Goal: Communication & Community: Answer question/provide support

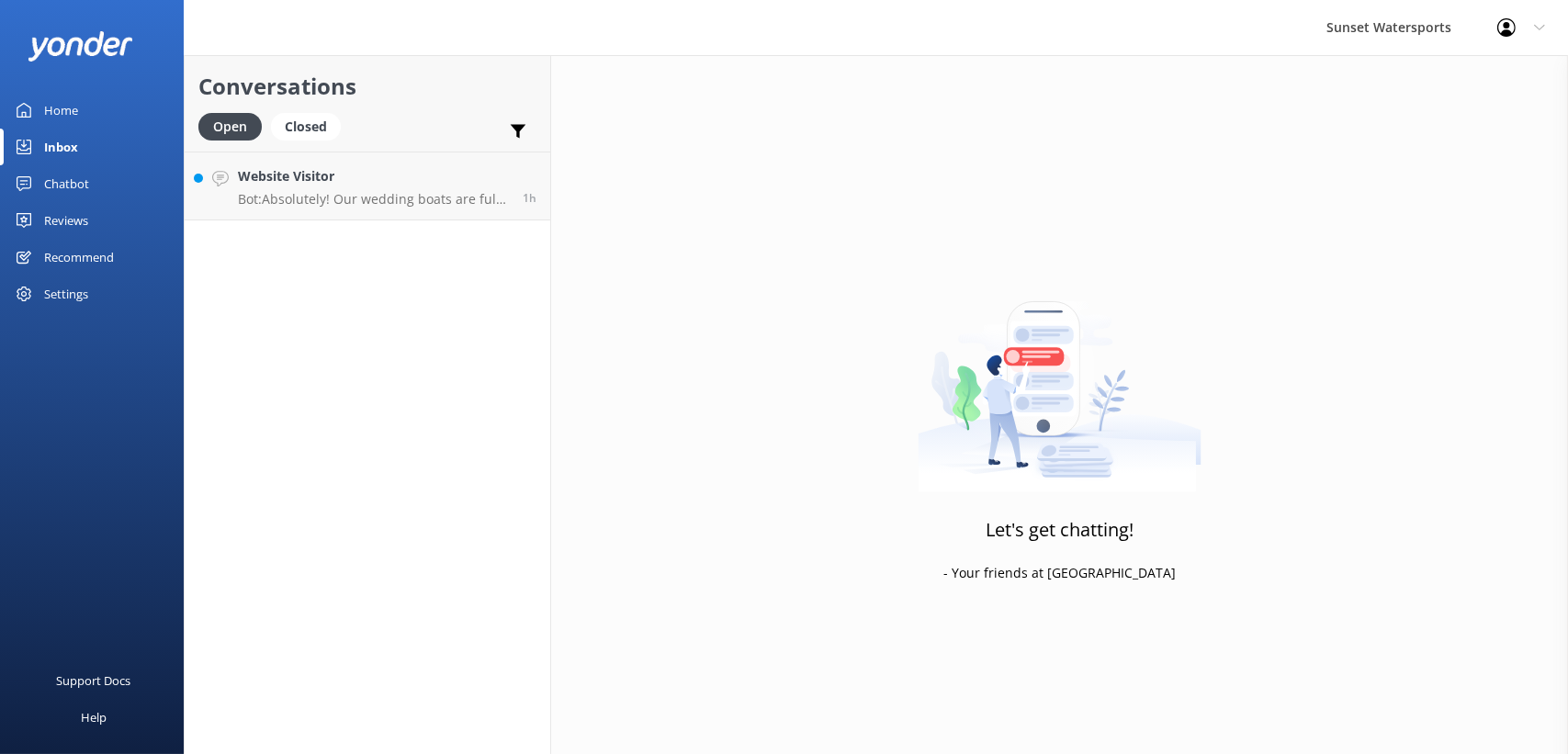
click at [264, 172] on h4 "Website Visitor" at bounding box center [373, 177] width 271 height 20
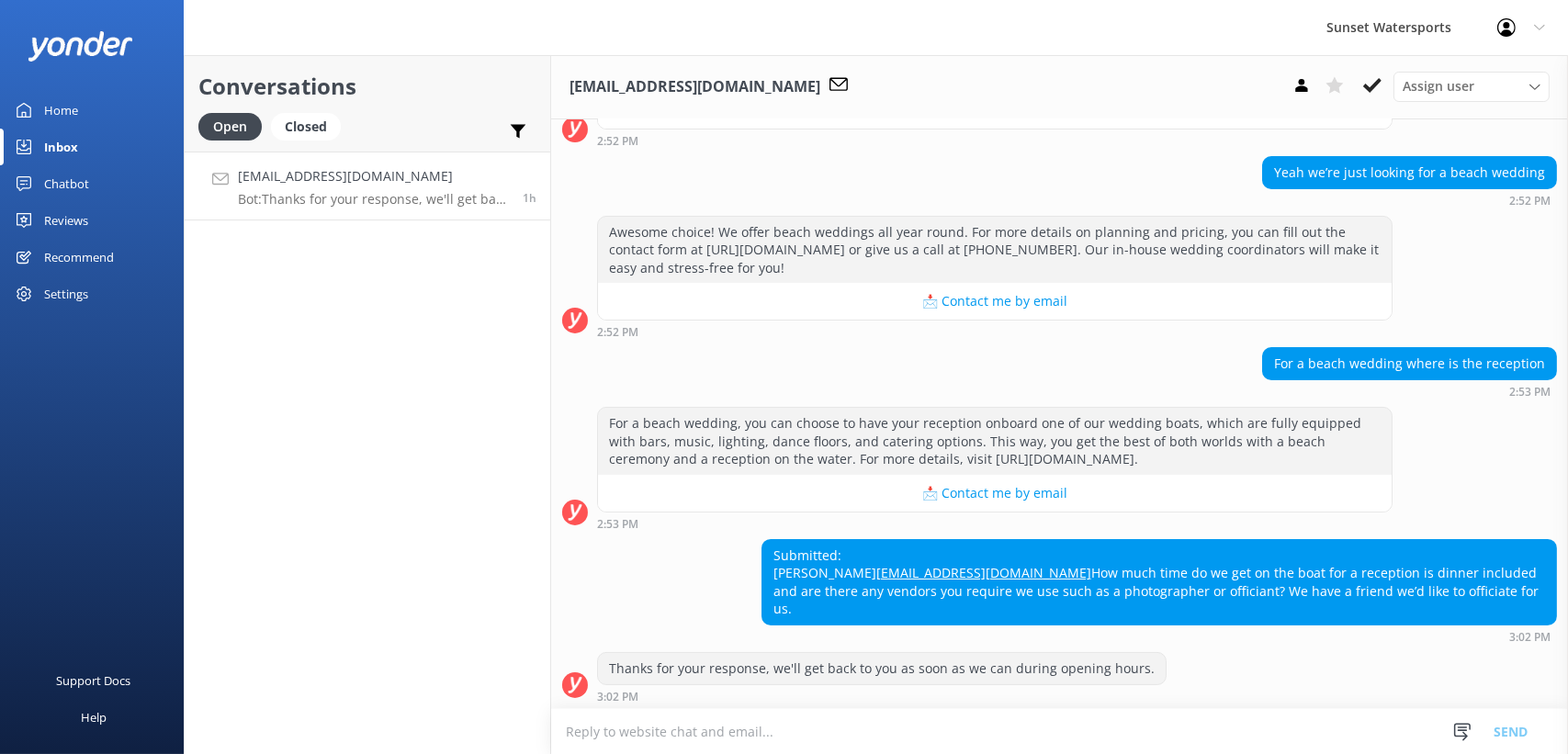
scroll to position [338, 0]
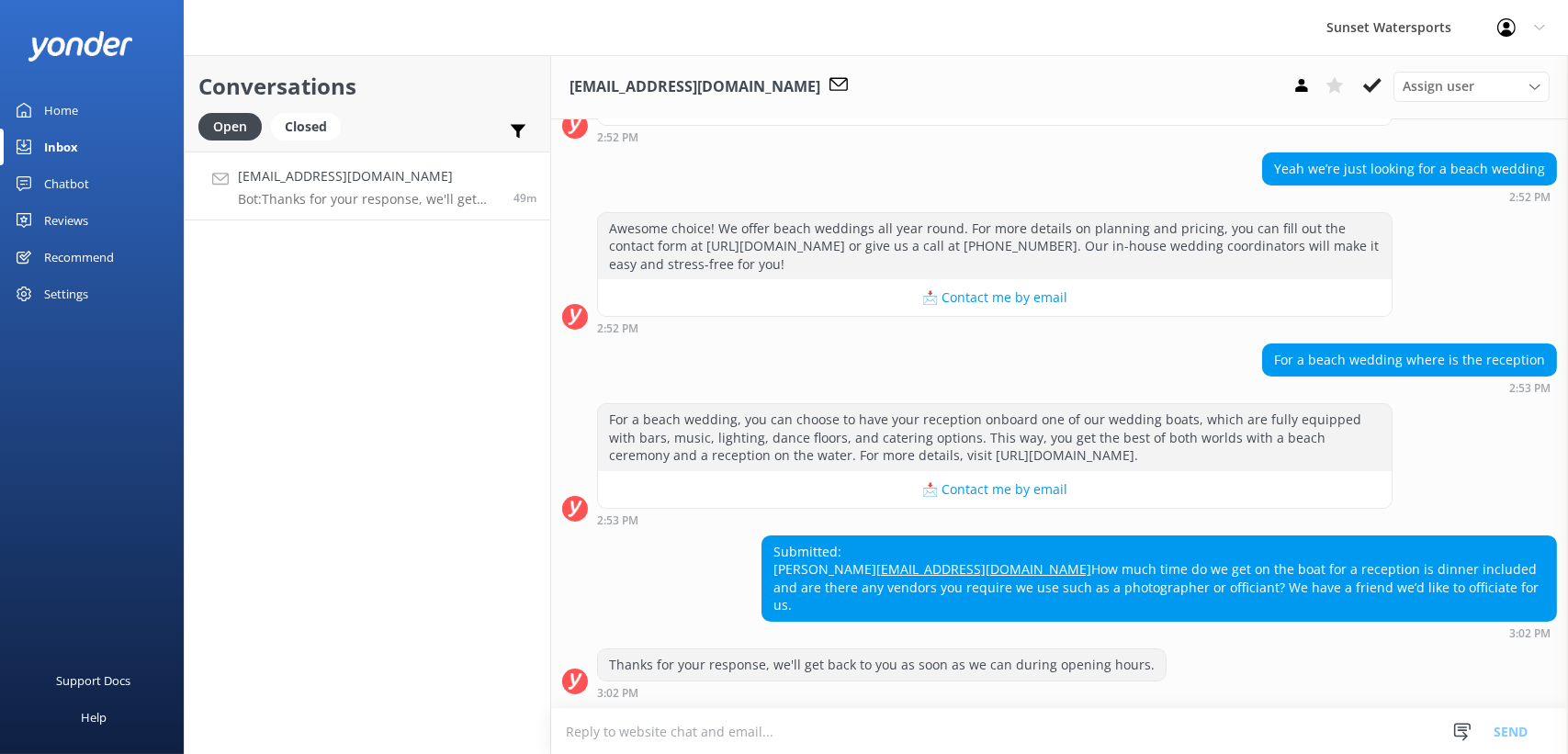
drag, startPoint x: 763, startPoint y: 546, endPoint x: 1253, endPoint y: 613, distance: 494.6
click at [1253, 613] on div "Submitted: [PERSON_NAME] [PERSON_NAME][EMAIL_ADDRESS][DOMAIN_NAME] How much tim…" at bounding box center [1158, 579] width 793 height 85
drag, startPoint x: 1253, startPoint y: 613, endPoint x: 1132, endPoint y: 604, distance: 121.3
copy div "[PERSON_NAME] [PERSON_NAME][EMAIL_ADDRESS][DOMAIN_NAME] How much time do we get…"
click at [1369, 84] on icon at bounding box center [1372, 86] width 18 height 18
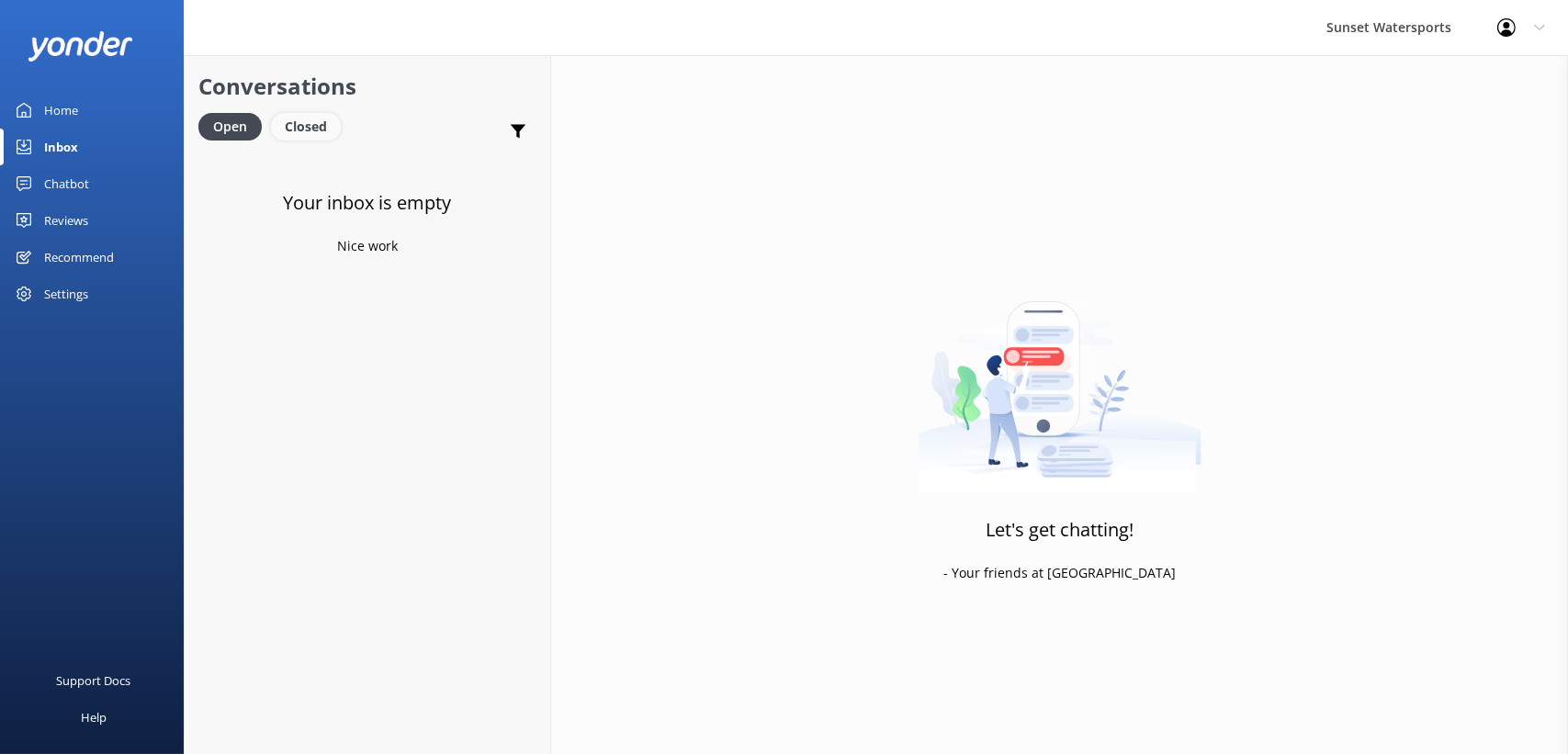
click at [293, 117] on div "Closed" at bounding box center [306, 127] width 70 height 28
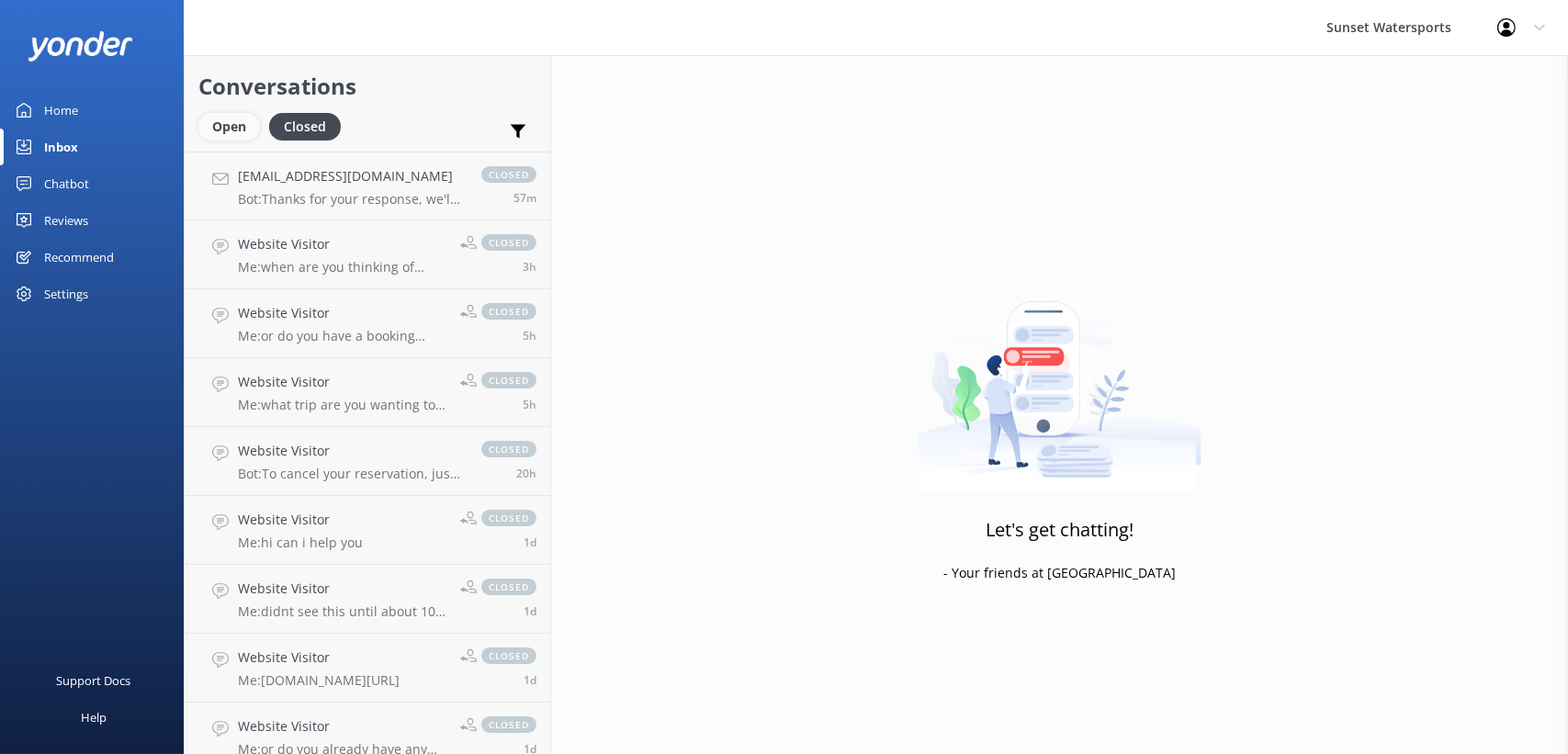
click at [210, 132] on div "Open" at bounding box center [229, 127] width 62 height 28
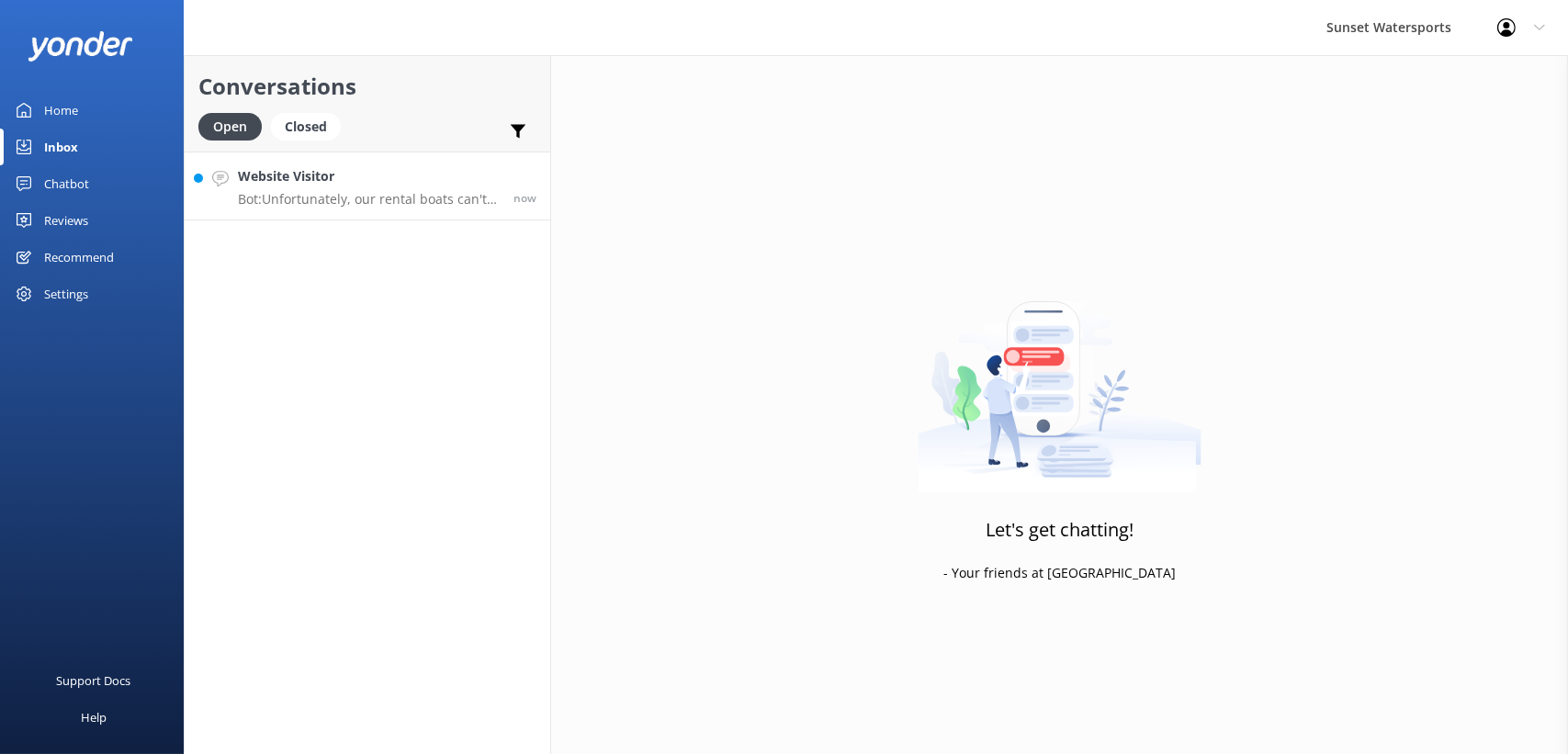
click at [374, 177] on h4 "Website Visitor" at bounding box center [369, 177] width 262 height 20
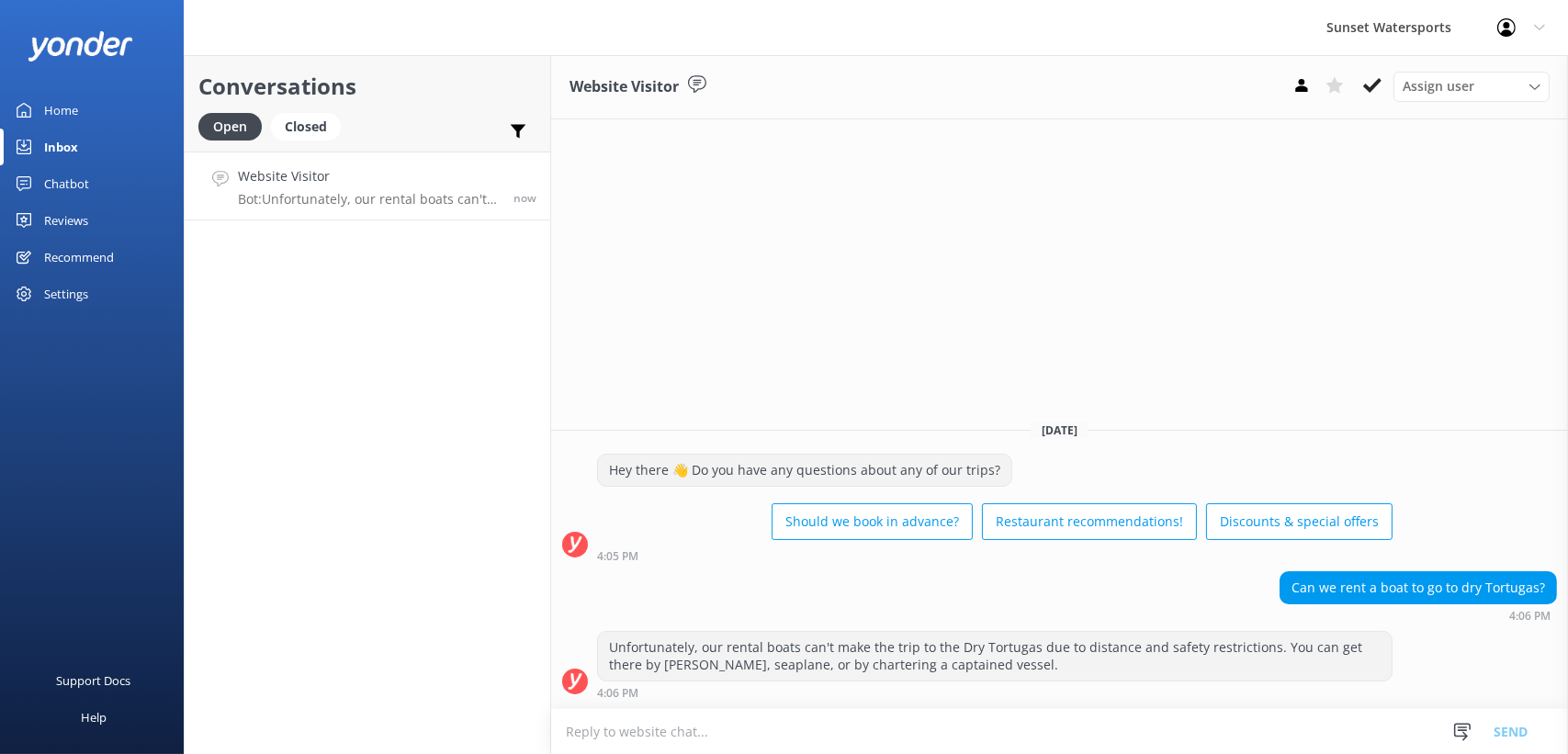
click at [650, 730] on textarea at bounding box center [1060, 732] width 1017 height 45
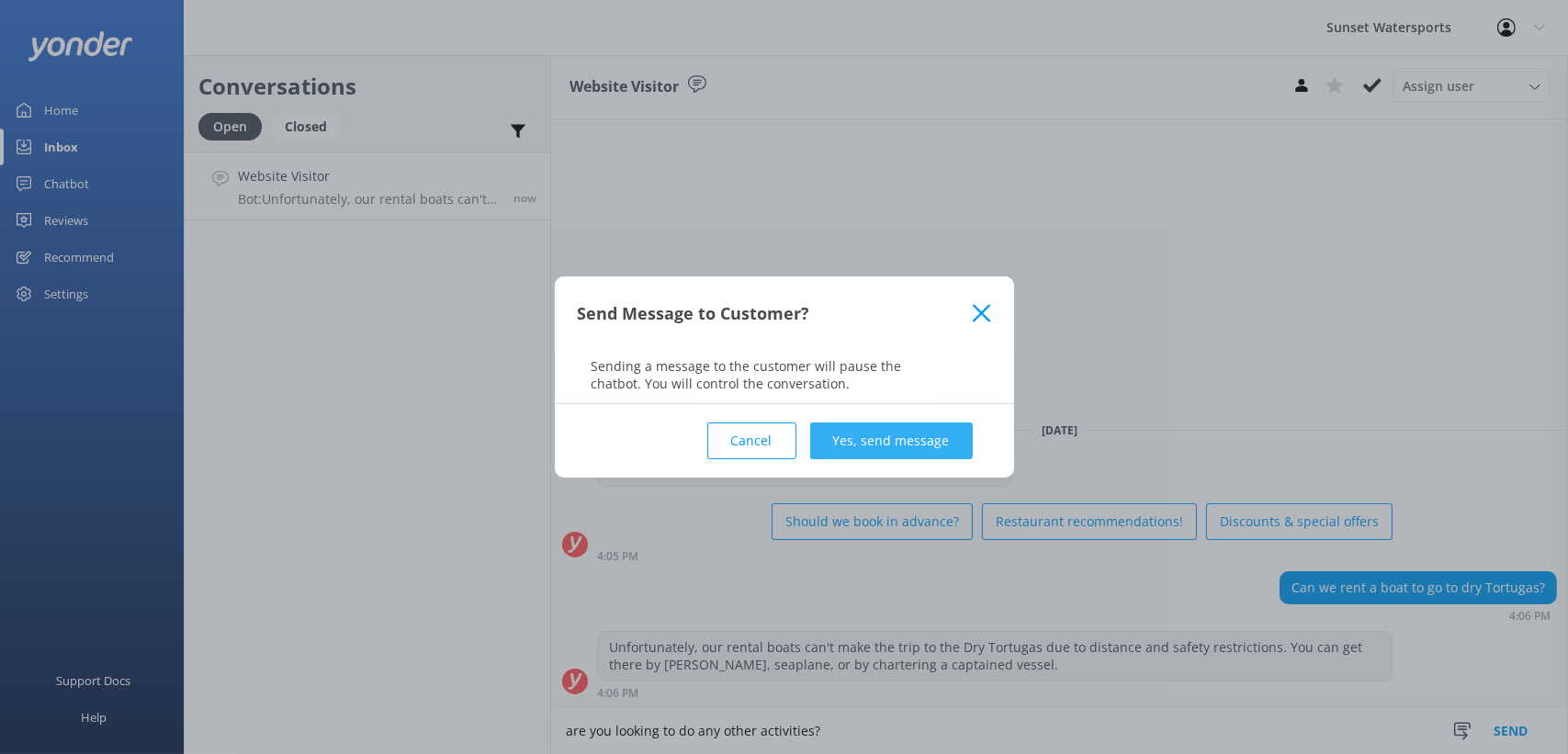
type textarea "are you looking to do any other activities?"
click at [827, 455] on button "Yes, send message" at bounding box center [891, 441] width 163 height 37
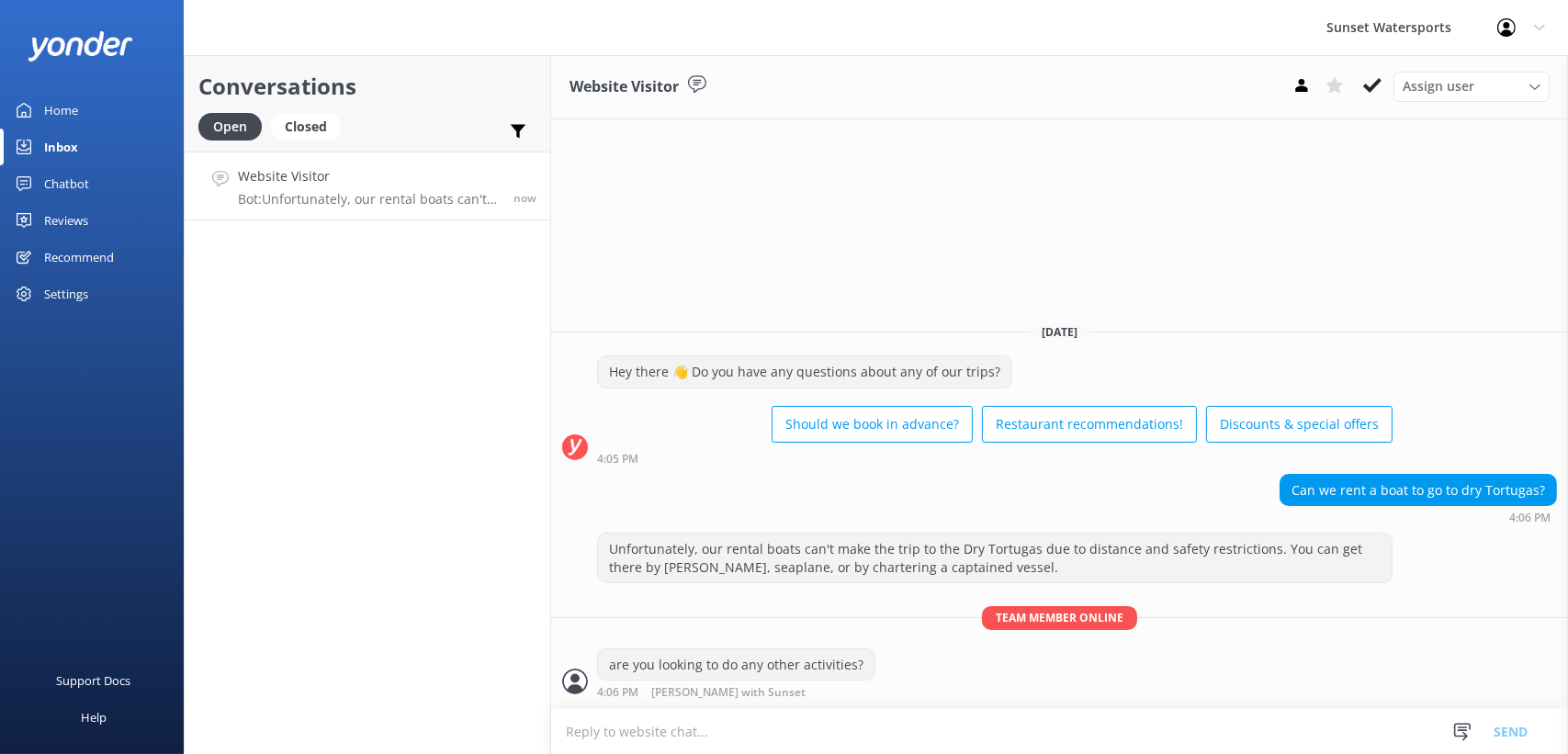
click at [737, 736] on textarea at bounding box center [1060, 732] width 1017 height 45
type textarea "Most people with our boat rentals can enjoy fishing, Island exploring, [GEOGRAP…"
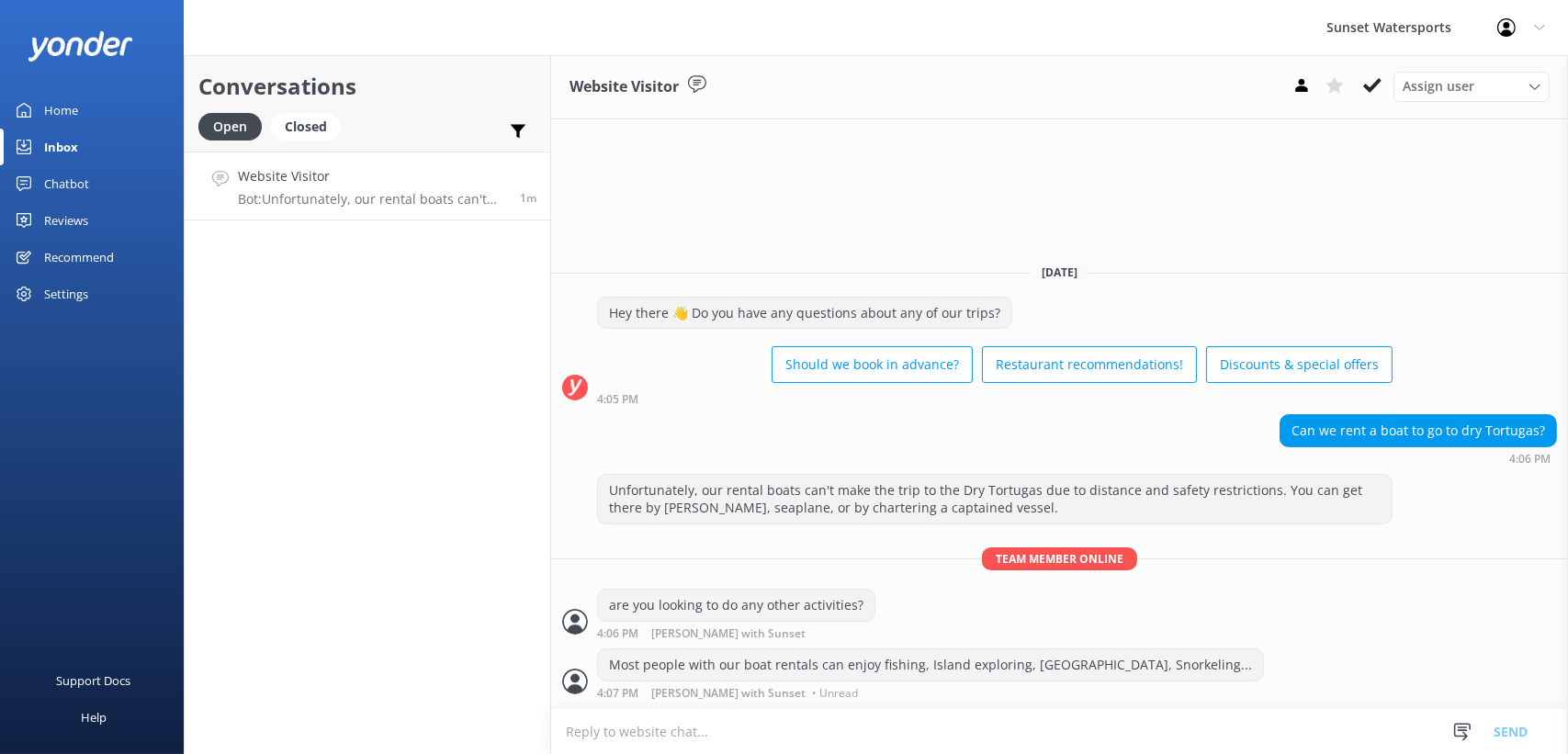
click at [651, 743] on textarea at bounding box center [1060, 732] width 1017 height 45
click at [1373, 88] on use at bounding box center [1372, 86] width 18 height 15
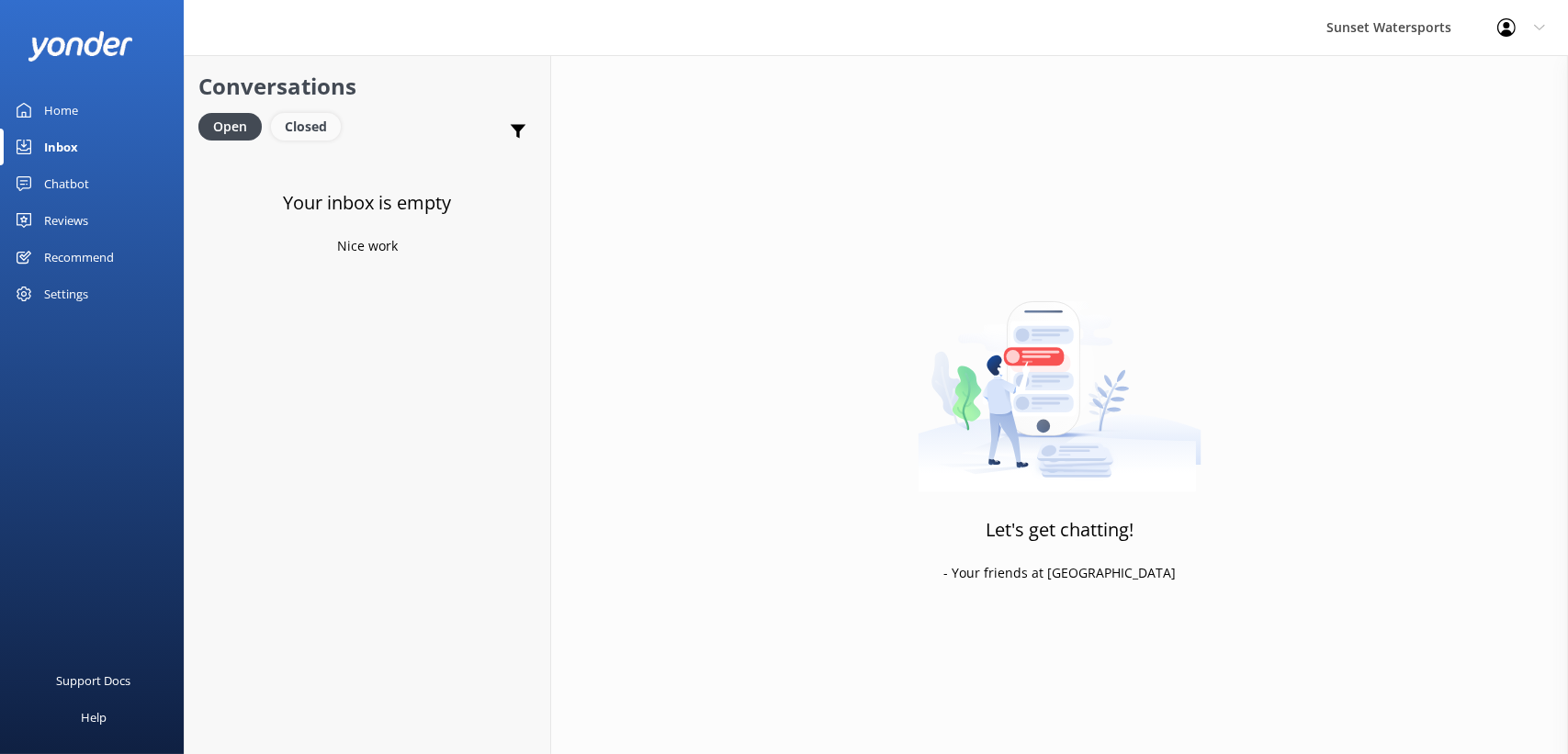
click at [301, 127] on div "Closed" at bounding box center [306, 127] width 70 height 28
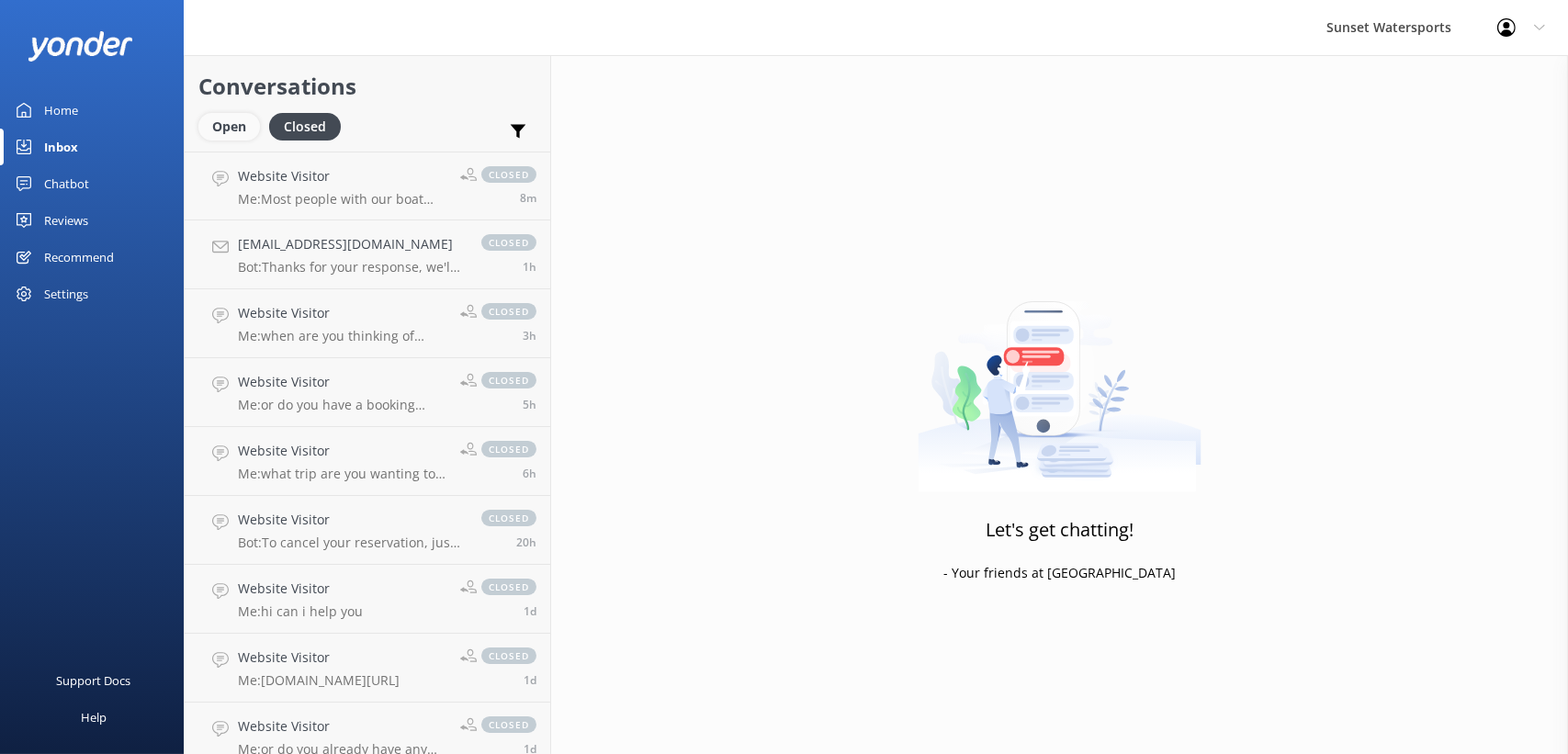
click at [207, 121] on div "Open" at bounding box center [229, 127] width 62 height 28
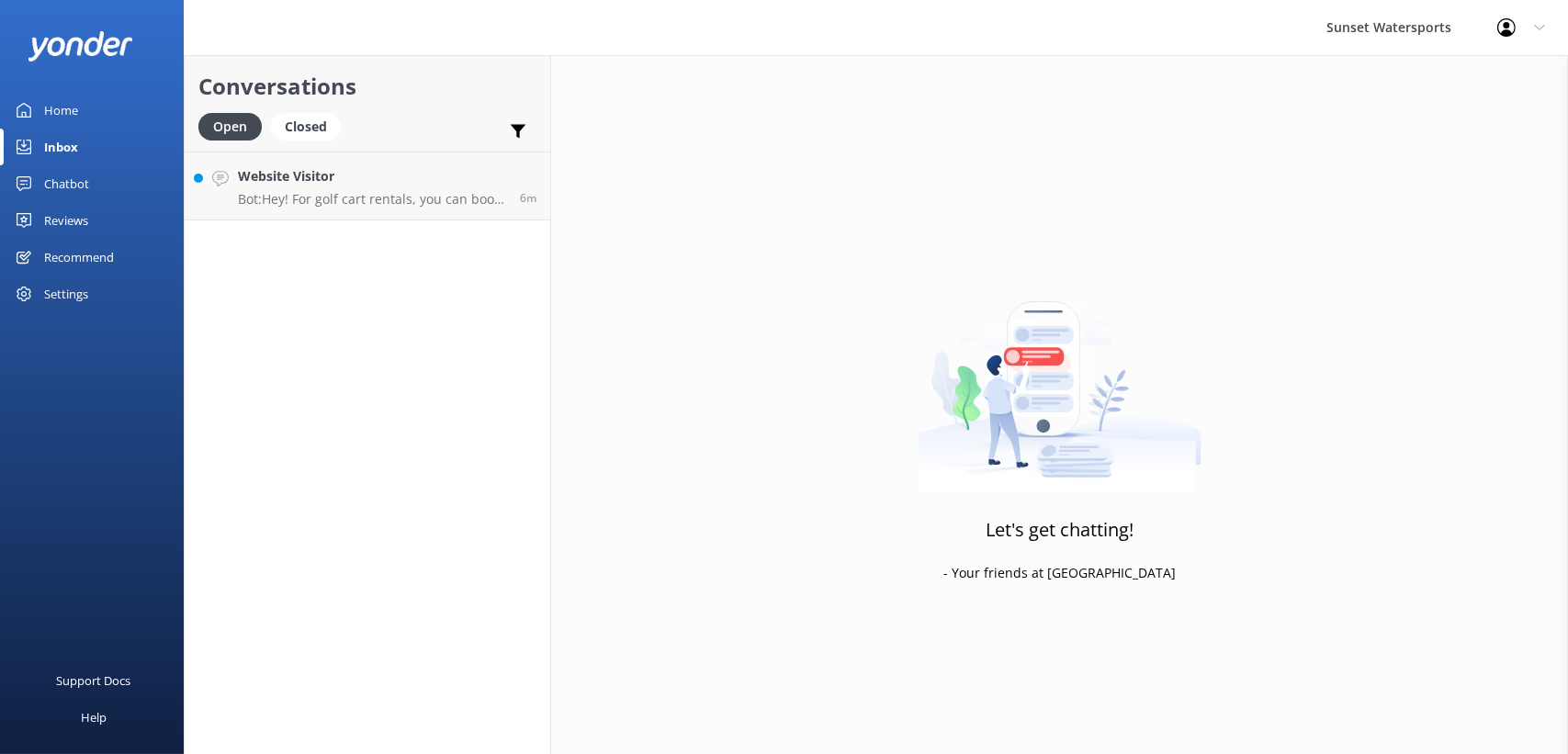
click at [410, 578] on div "Conversations Open Closed Important Assigned to me Unassigned Website Visitor B…" at bounding box center [368, 405] width 368 height 700
click at [320, 198] on p "Bot: Hey! For golf cart rentals, you can book by calling our office at [PHONE_N…" at bounding box center [372, 200] width 268 height 17
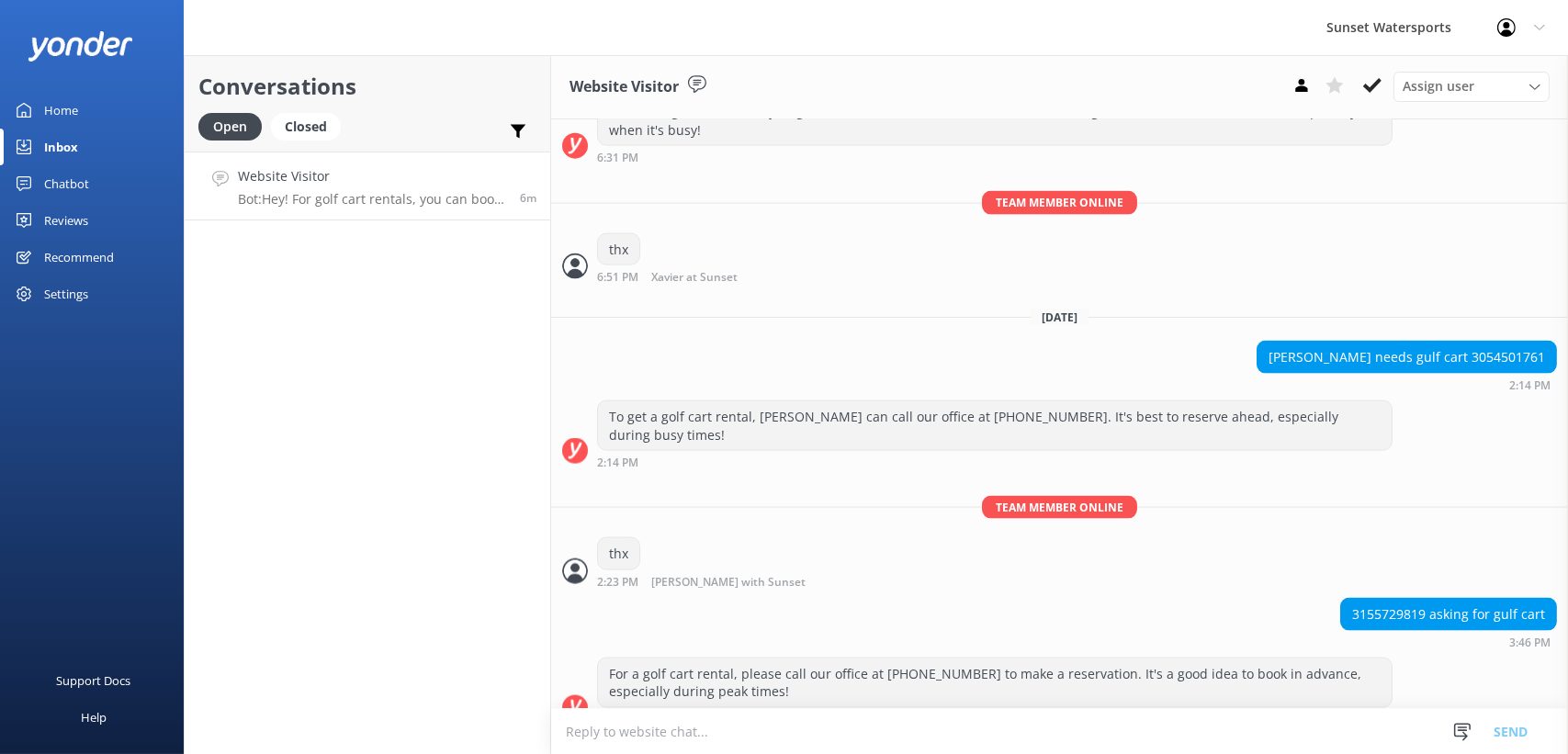
scroll to position [27552, 0]
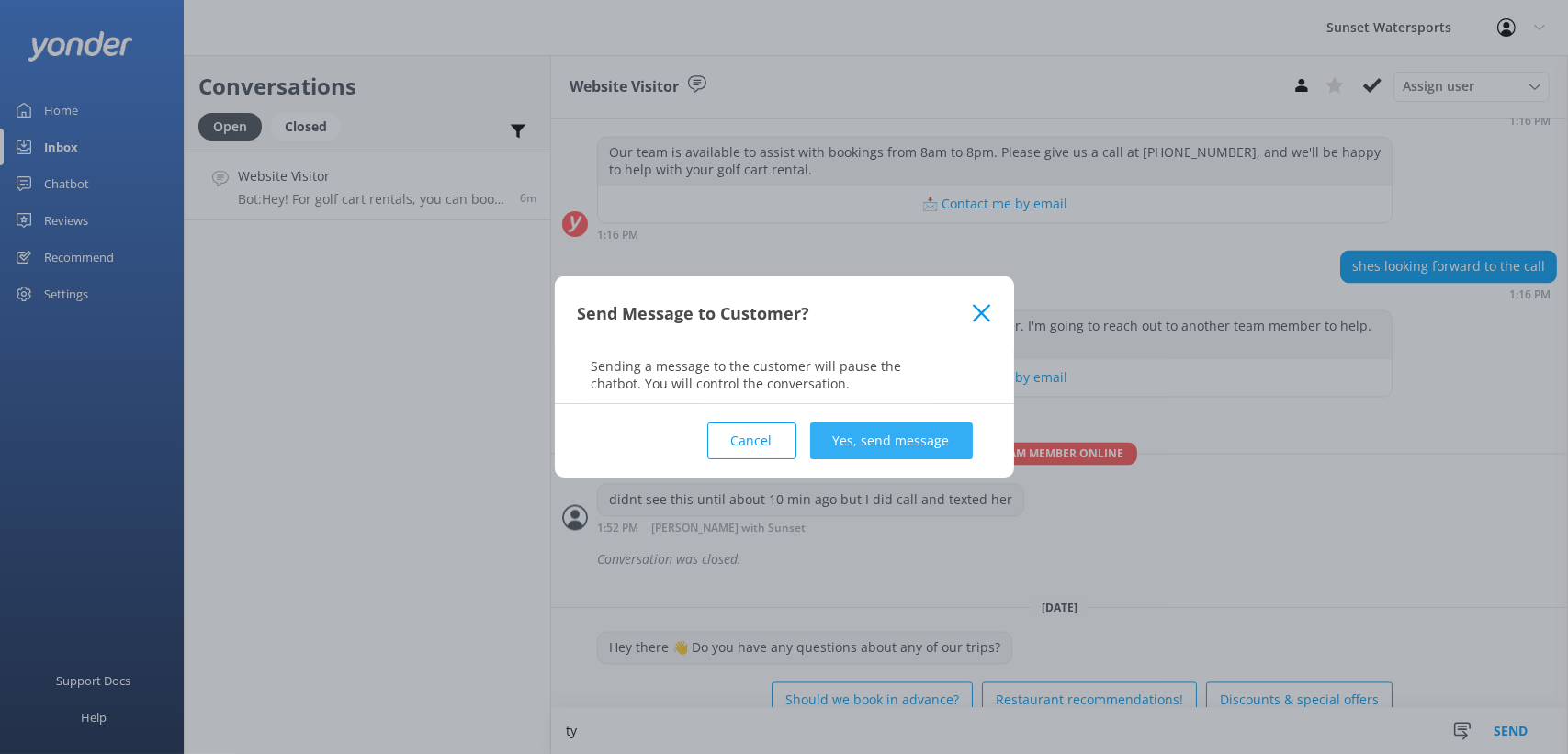
type textarea "ty"
click at [922, 448] on button "Yes, send message" at bounding box center [891, 441] width 163 height 37
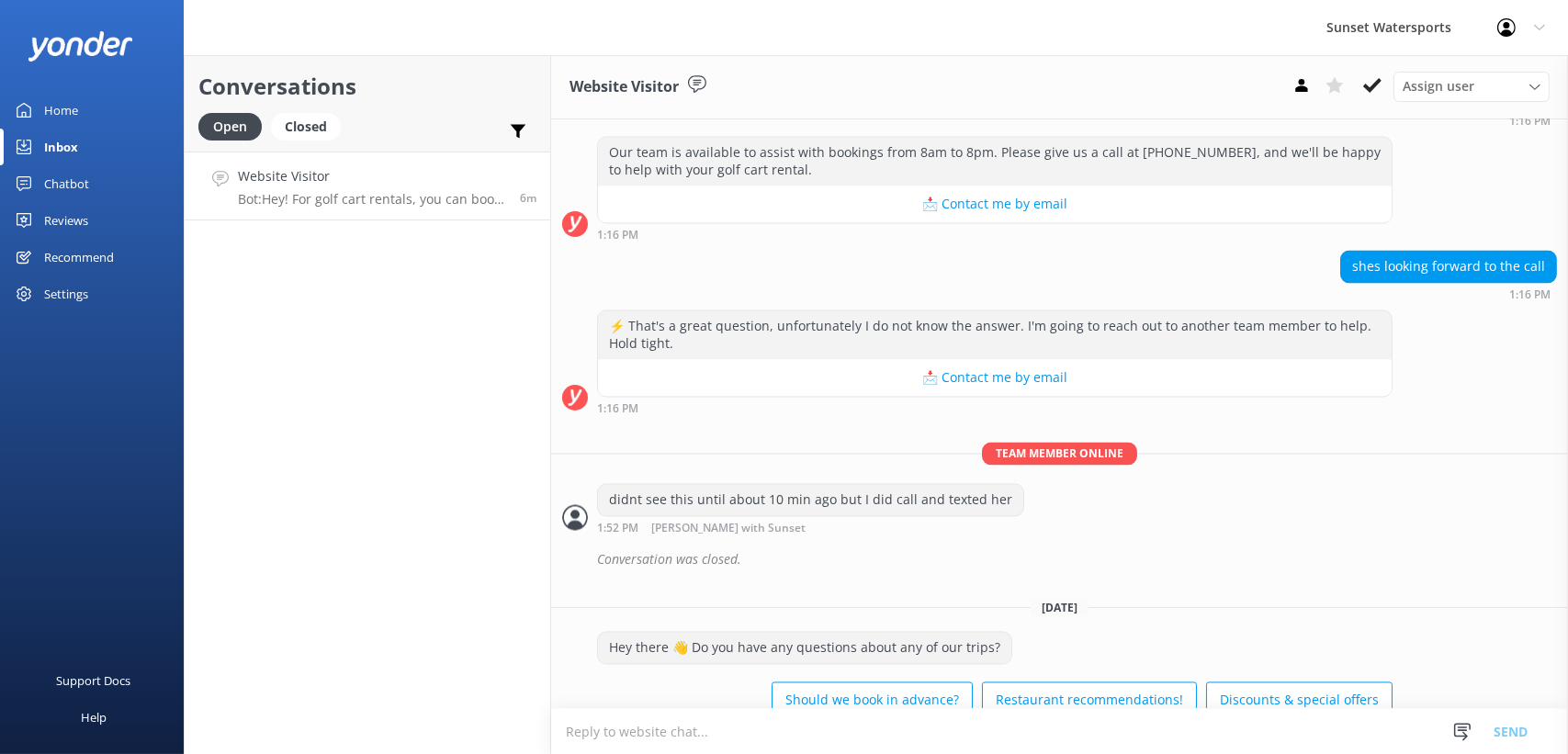
scroll to position [27673, 0]
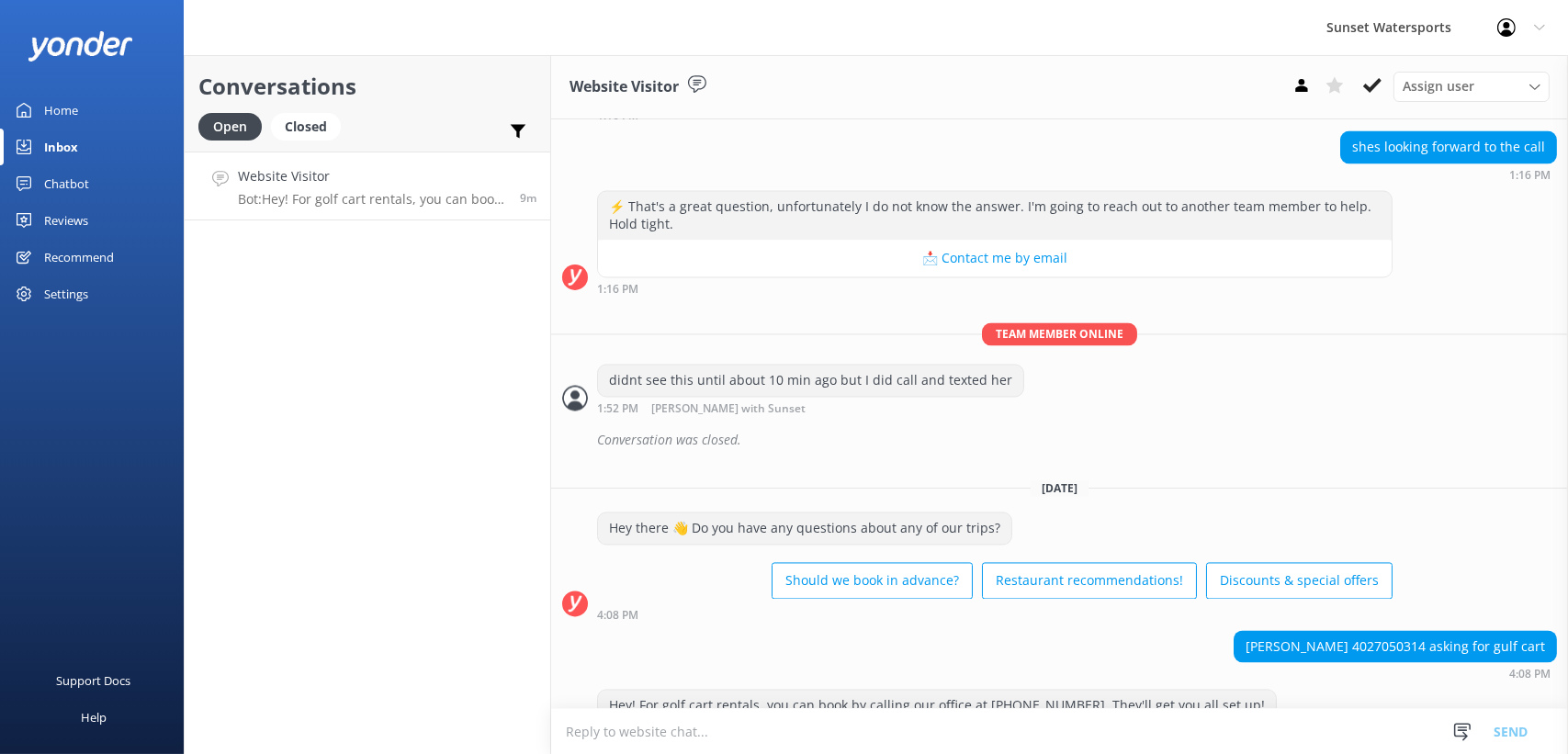
click at [1519, 23] on div at bounding box center [1512, 28] width 29 height 18
click at [1460, 131] on link "Logout" at bounding box center [1477, 124] width 184 height 46
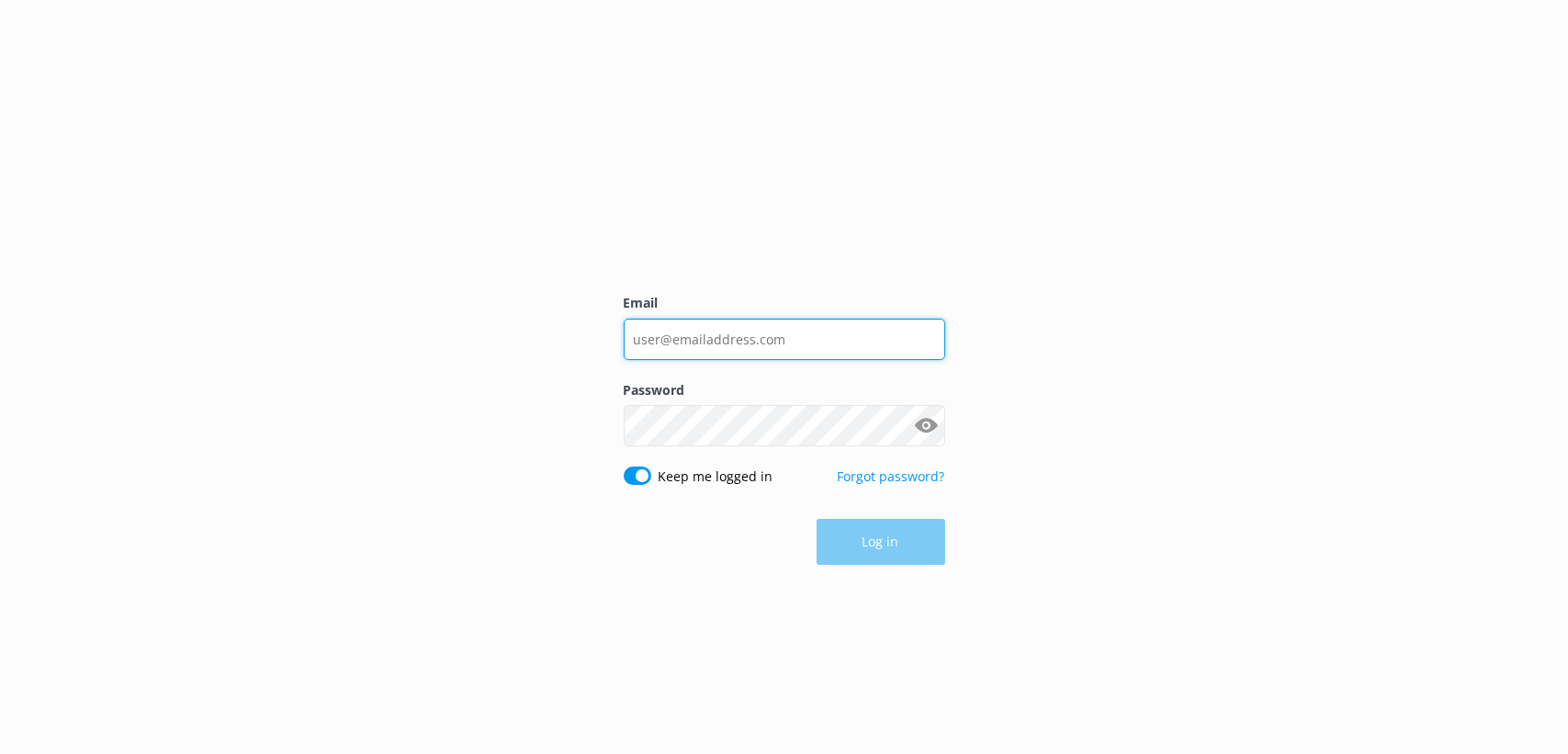
type input "[EMAIL_ADDRESS][DOMAIN_NAME]"
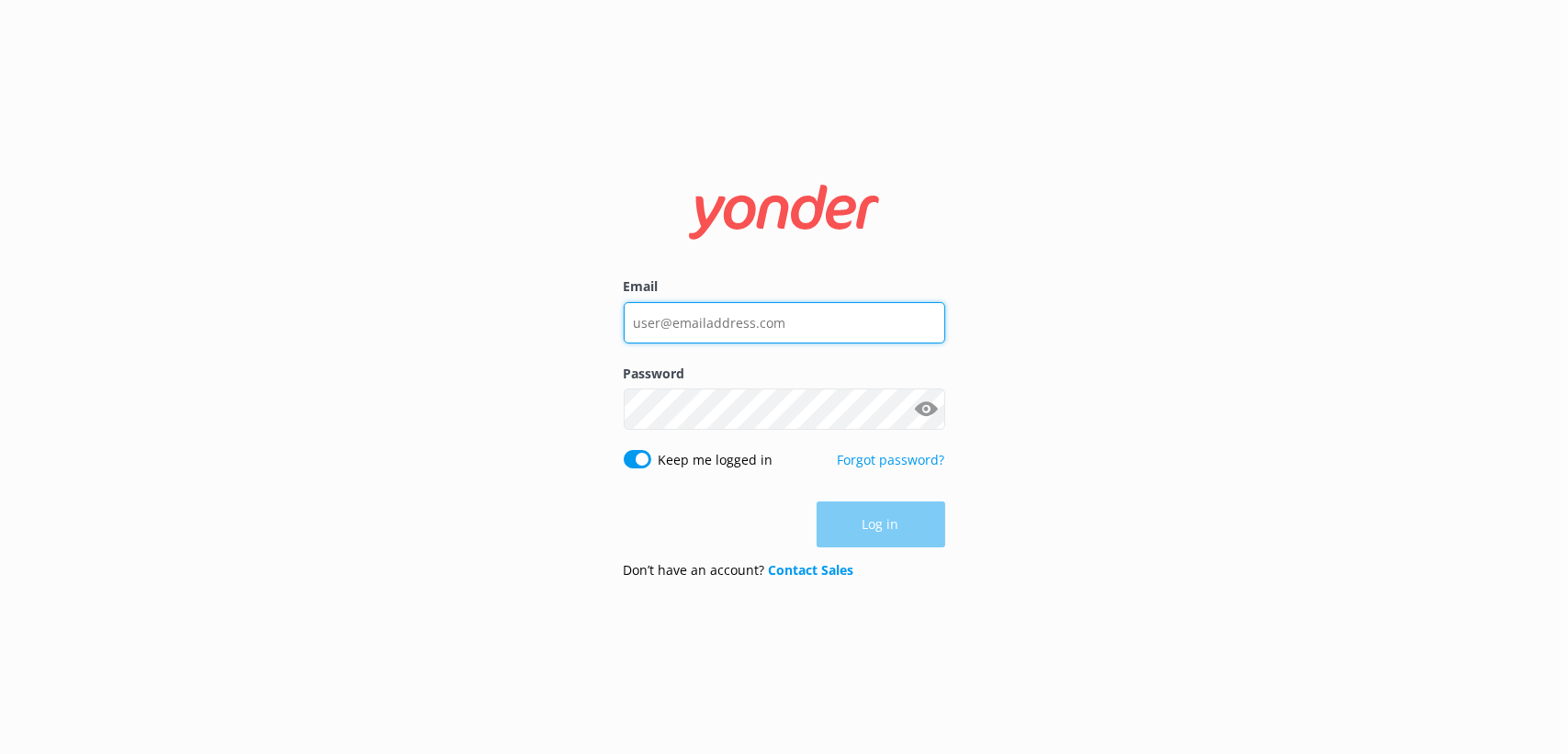
type input "[EMAIL_ADDRESS][DOMAIN_NAME]"
